Goal: Information Seeking & Learning: Learn about a topic

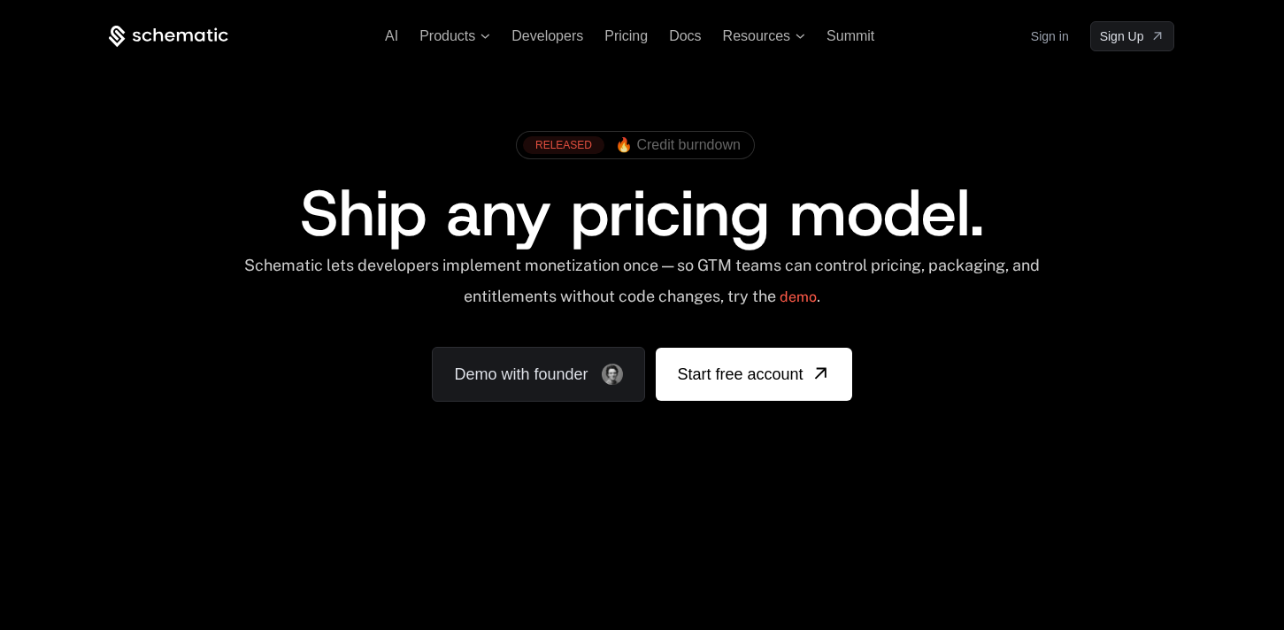
click at [657, 142] on span "🔥 Credit burndown" at bounding box center [678, 145] width 126 height 16
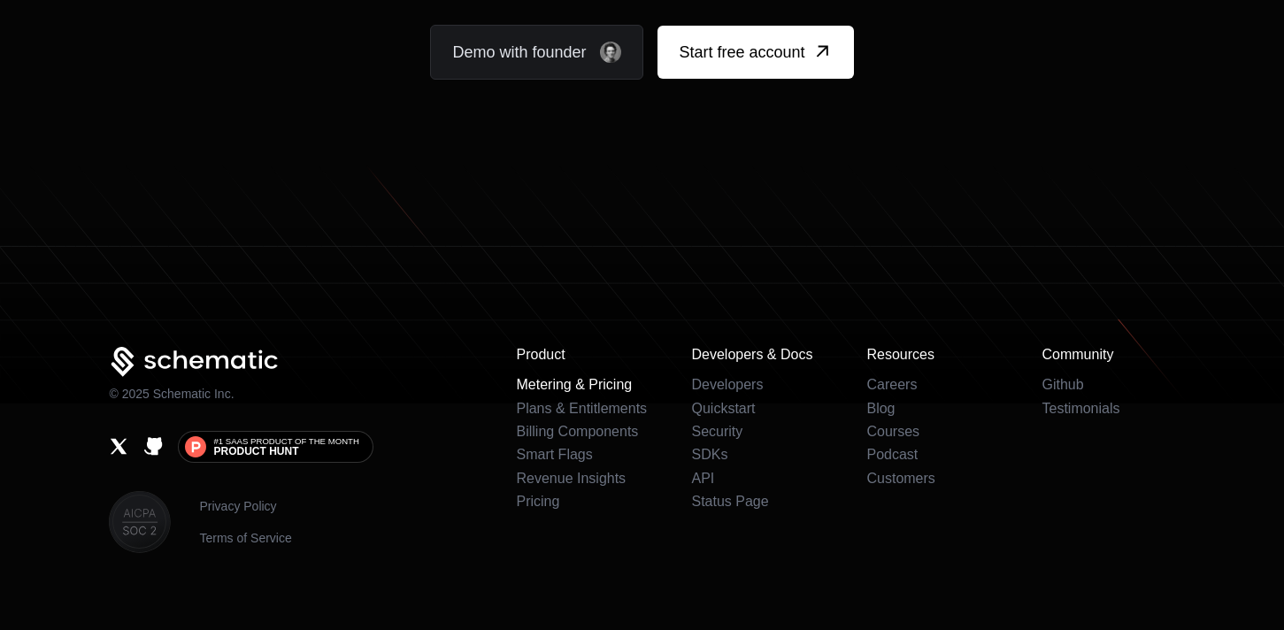
scroll to position [11128, 0]
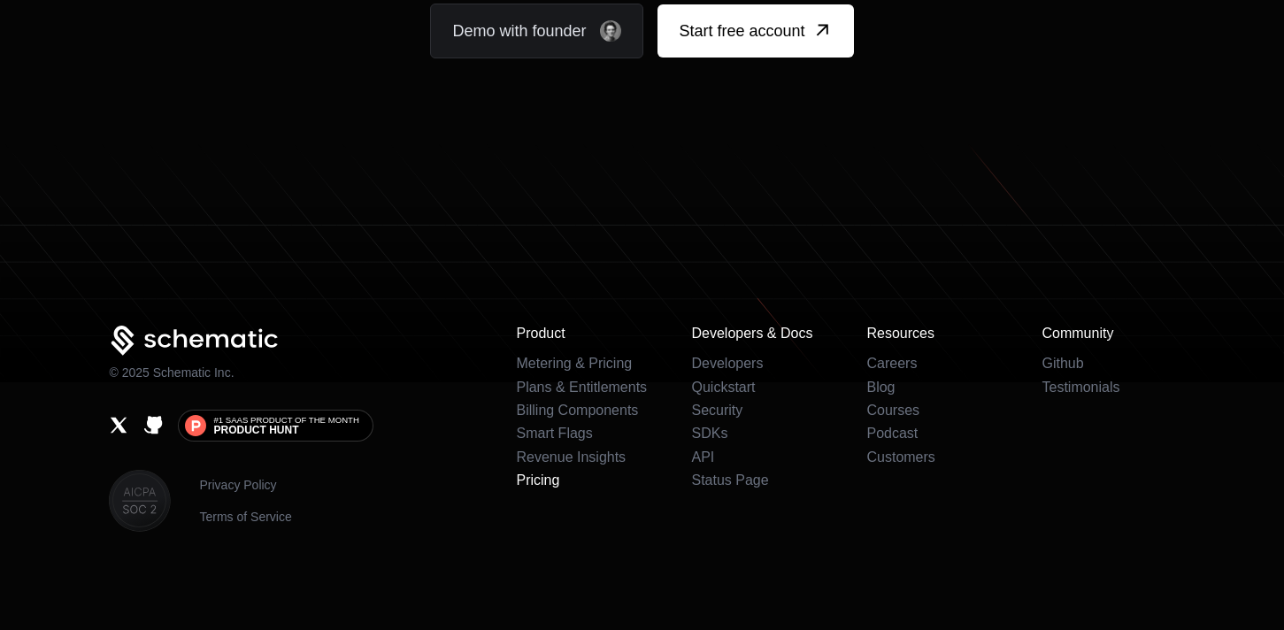
click at [540, 482] on link "Pricing" at bounding box center [537, 480] width 43 height 15
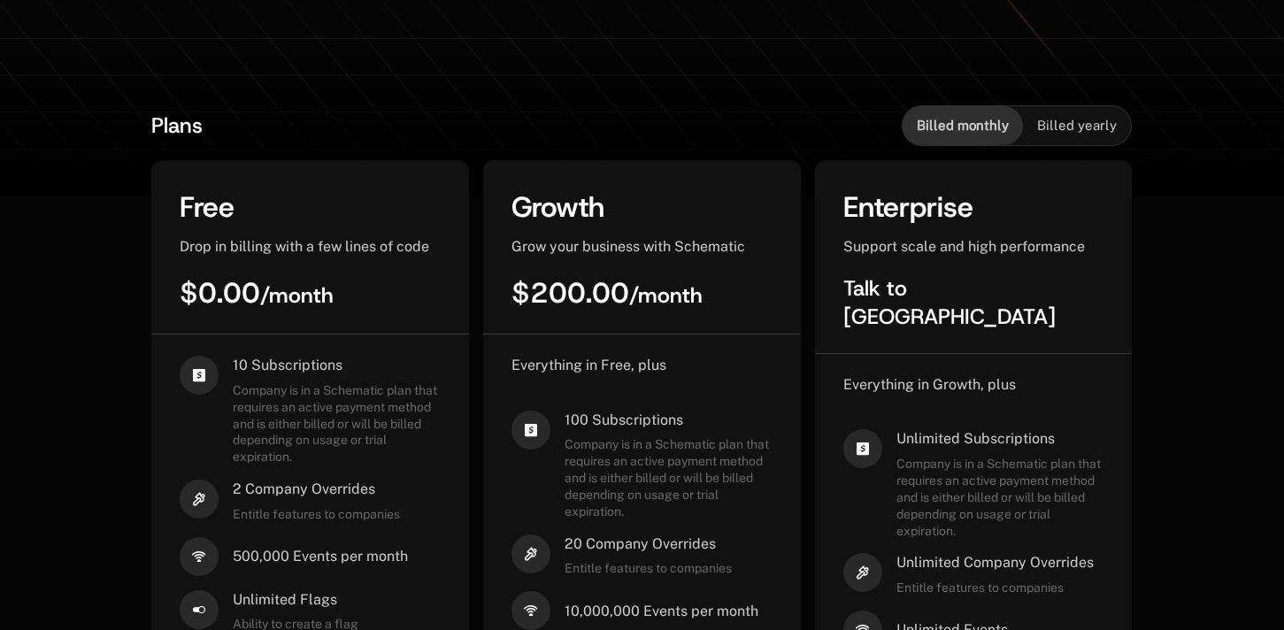
scroll to position [504, 0]
